Goal: Information Seeking & Learning: Learn about a topic

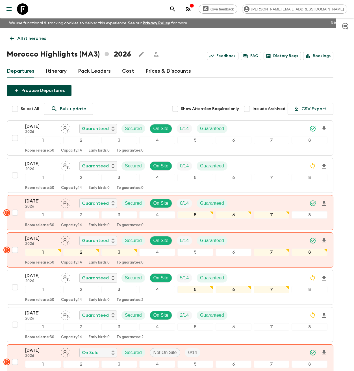
scroll to position [545, 0]
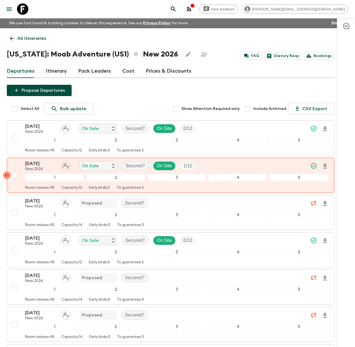
click at [20, 12] on icon at bounding box center [22, 8] width 11 height 11
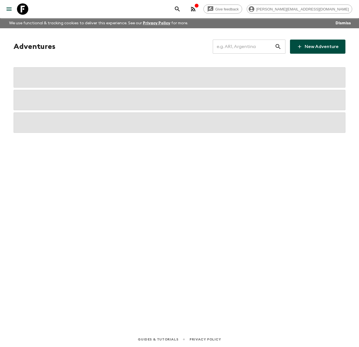
click at [240, 49] on input "text" at bounding box center [244, 47] width 62 height 16
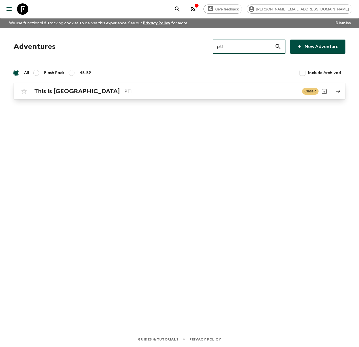
type input "pt1"
click at [66, 88] on h2 "This is [GEOGRAPHIC_DATA]" at bounding box center [77, 91] width 86 height 7
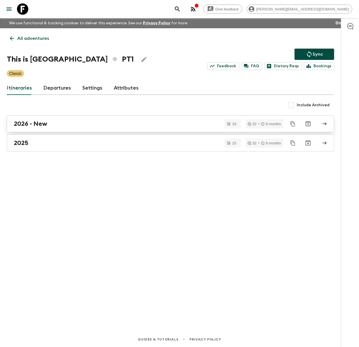
click at [55, 128] on link "2026 - New" at bounding box center [170, 123] width 327 height 17
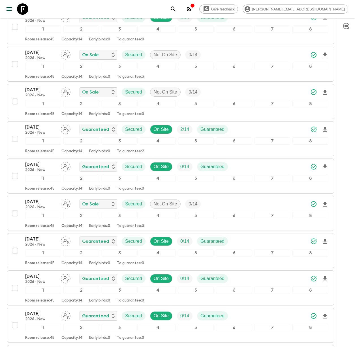
scroll to position [274, 0]
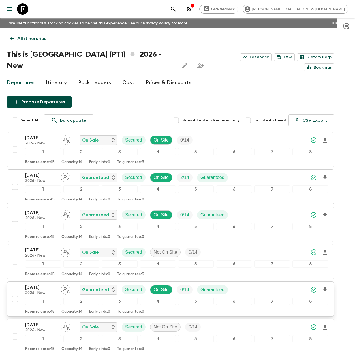
scroll to position [274, 0]
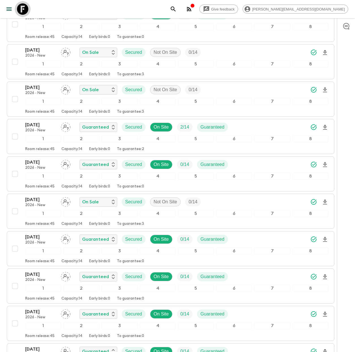
click at [25, 11] on icon at bounding box center [22, 8] width 11 height 11
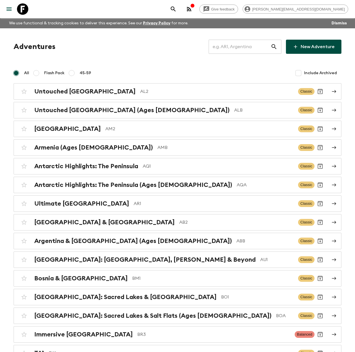
click at [239, 51] on input "text" at bounding box center [239, 47] width 62 height 16
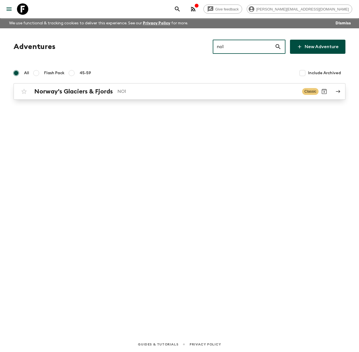
type input "no1"
click at [119, 91] on p "NO1" at bounding box center [207, 91] width 180 height 7
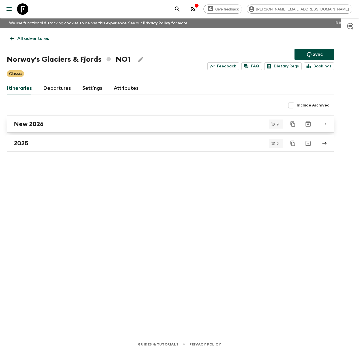
click at [94, 121] on div "New 2026" at bounding box center [165, 123] width 302 height 7
